Goal: Task Accomplishment & Management: Manage account settings

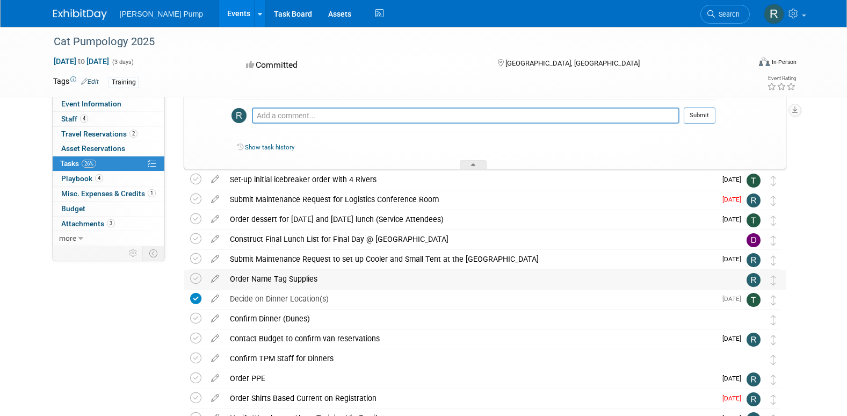
scroll to position [376, 0]
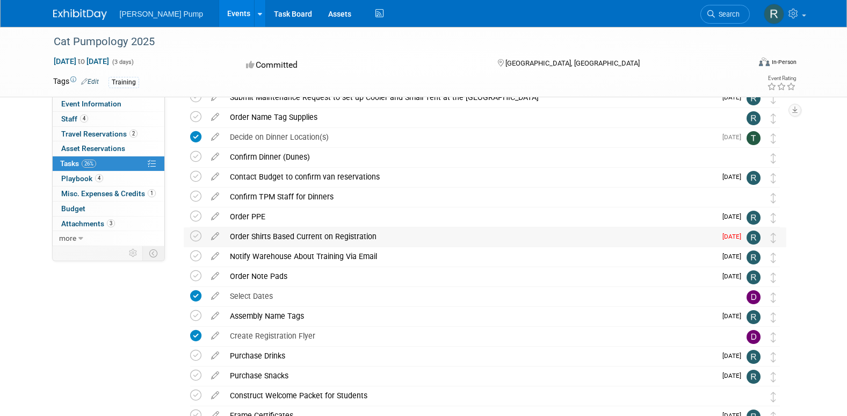
click at [248, 234] on div "Order Shirts Based Current on Registration" at bounding box center [470, 236] width 491 height 18
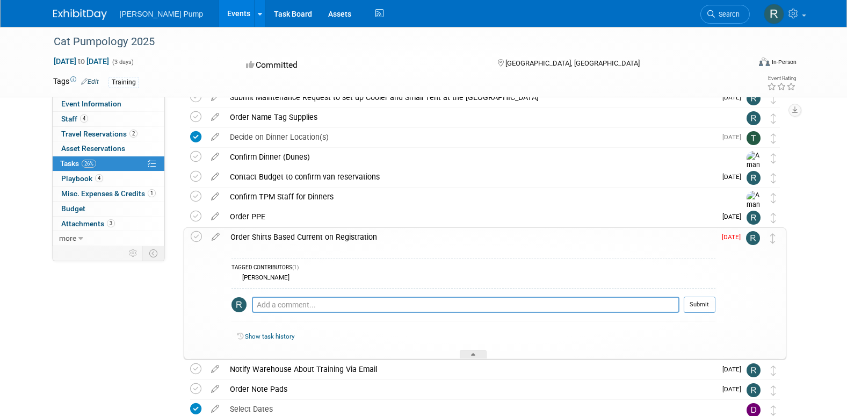
click at [248, 234] on div "Order Shirts Based Current on Registration" at bounding box center [470, 237] width 490 height 18
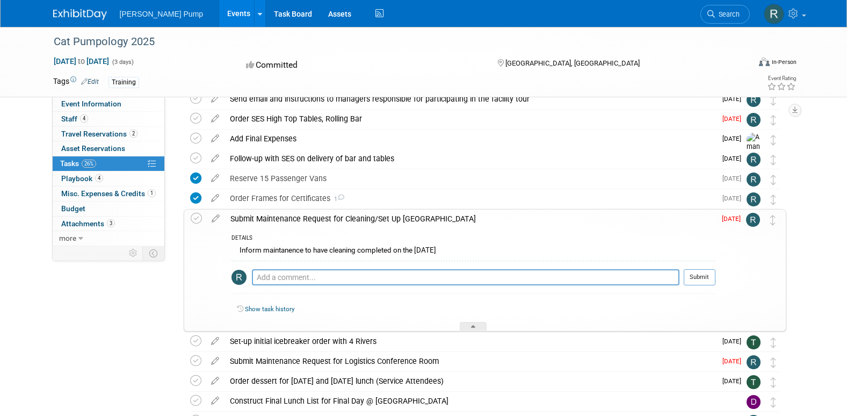
scroll to position [0, 0]
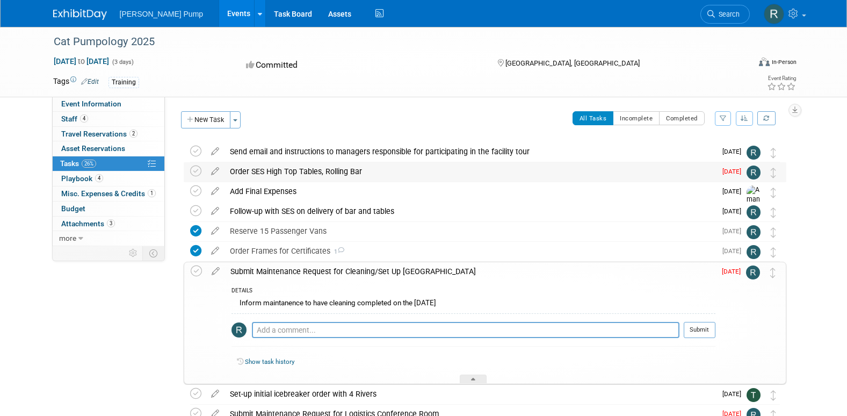
click at [330, 169] on div "Order SES High Top Tables, Rolling Bar" at bounding box center [470, 171] width 491 height 18
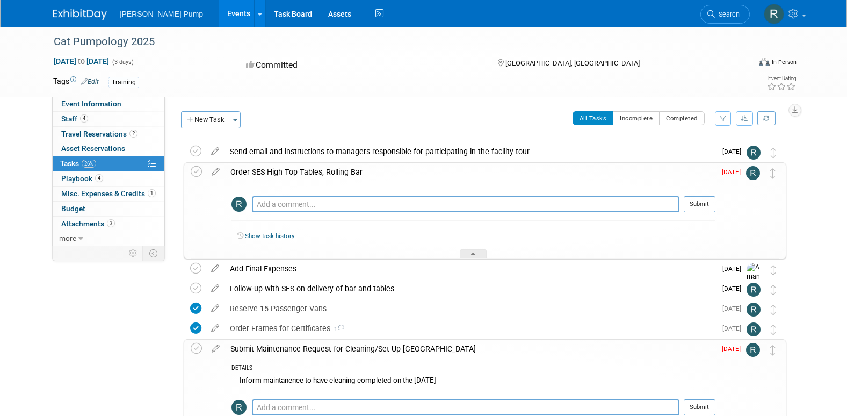
click at [331, 173] on div "Order SES High Top Tables, Rolling Bar" at bounding box center [470, 172] width 490 height 18
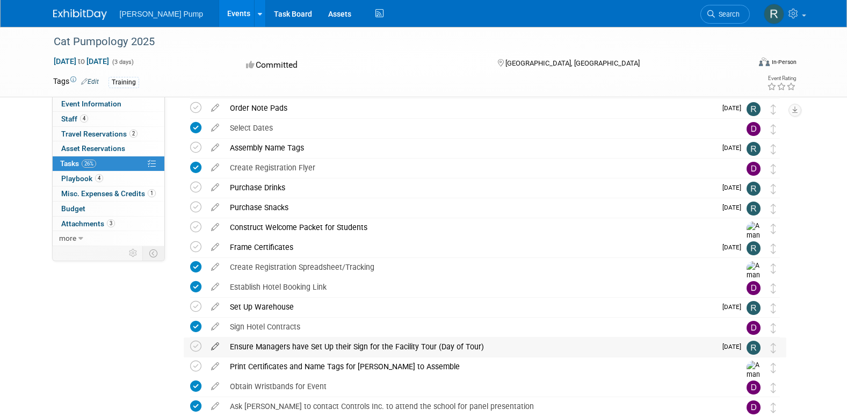
scroll to position [517, 0]
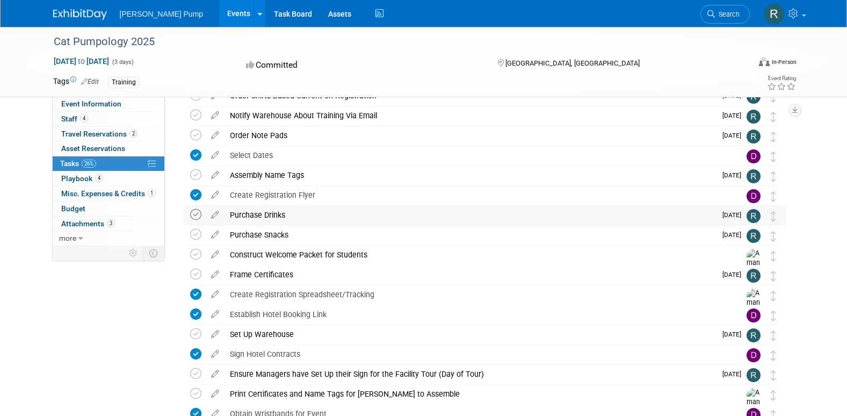
click at [192, 214] on icon at bounding box center [195, 214] width 11 height 11
click at [193, 234] on icon at bounding box center [195, 234] width 11 height 11
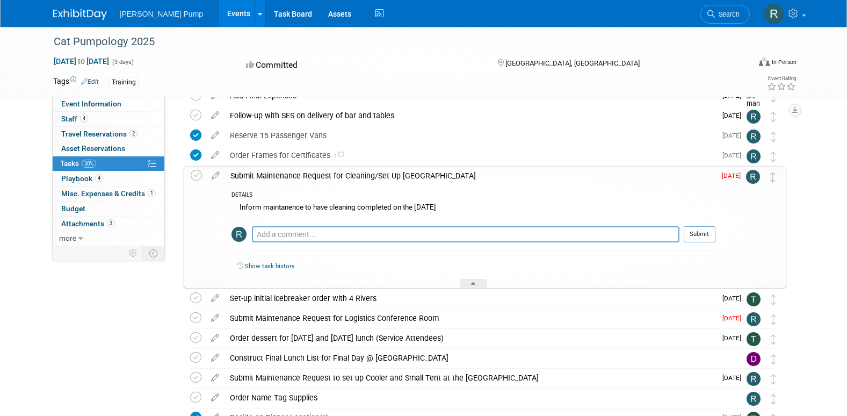
scroll to position [107, 0]
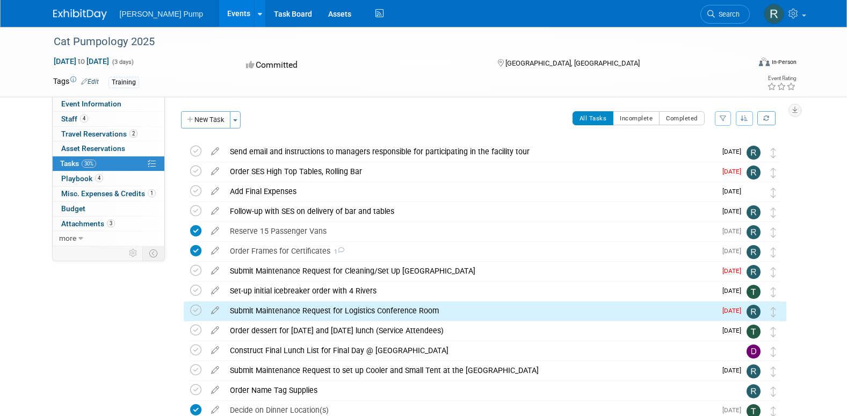
scroll to position [123, 0]
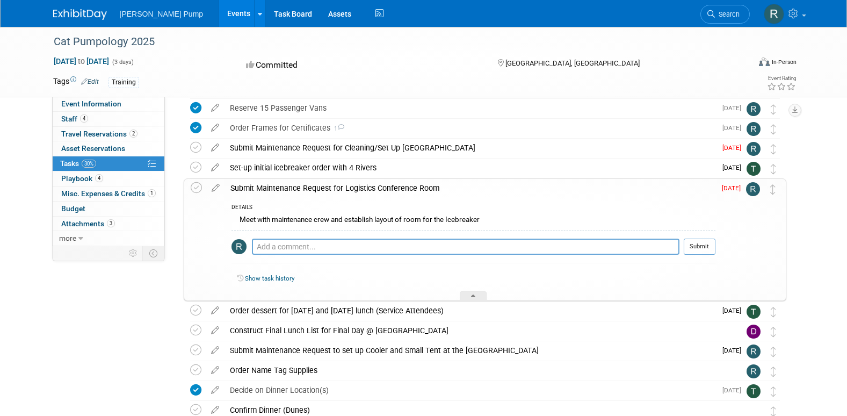
click at [194, 186] on icon at bounding box center [196, 187] width 11 height 11
click at [195, 147] on icon at bounding box center [195, 147] width 11 height 11
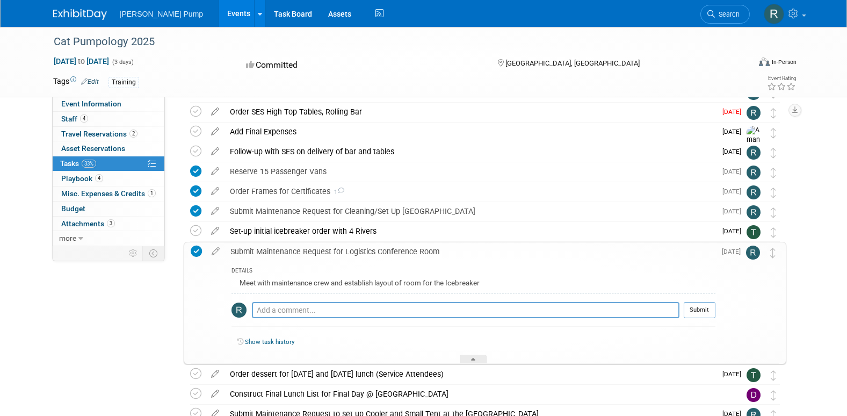
scroll to position [0, 0]
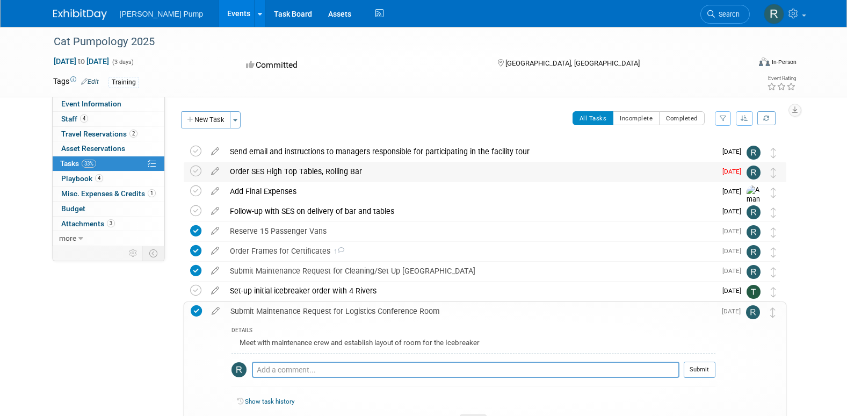
click at [264, 168] on div "Order SES High Top Tables, Rolling Bar" at bounding box center [470, 171] width 491 height 18
